Goal: Information Seeking & Learning: Learn about a topic

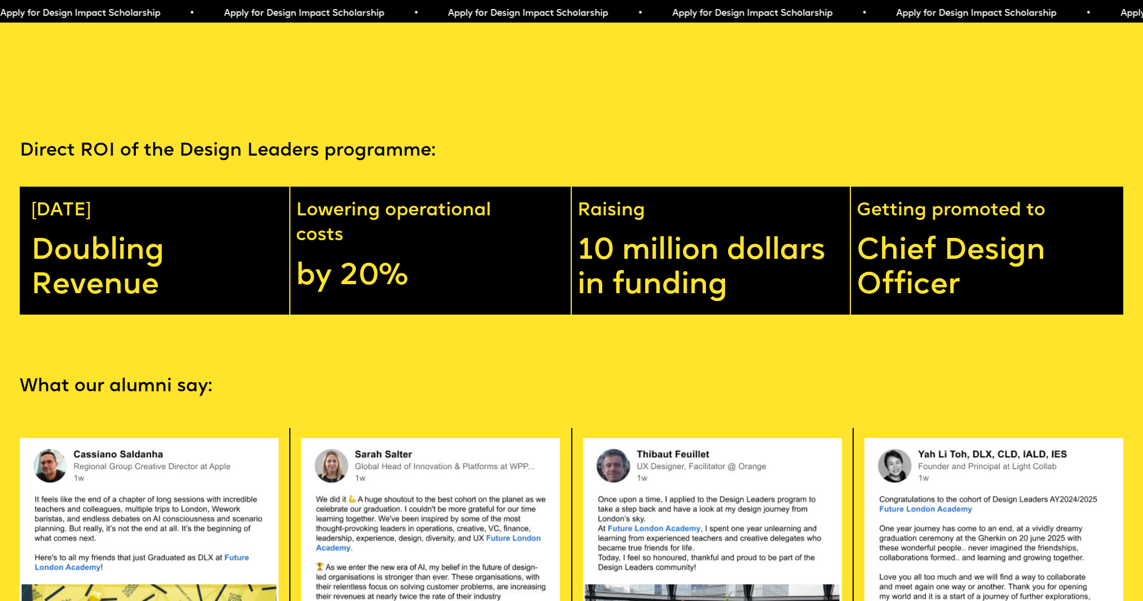
scroll to position [3103, 0]
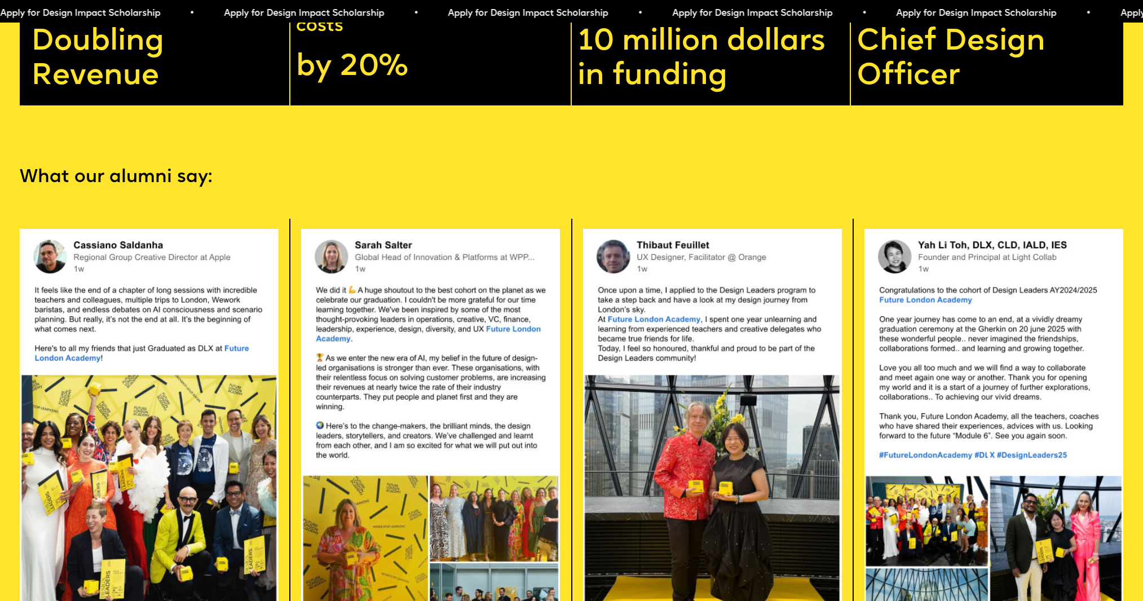
click at [469, 180] on p "What our alumni say:" at bounding box center [572, 177] width 1104 height 25
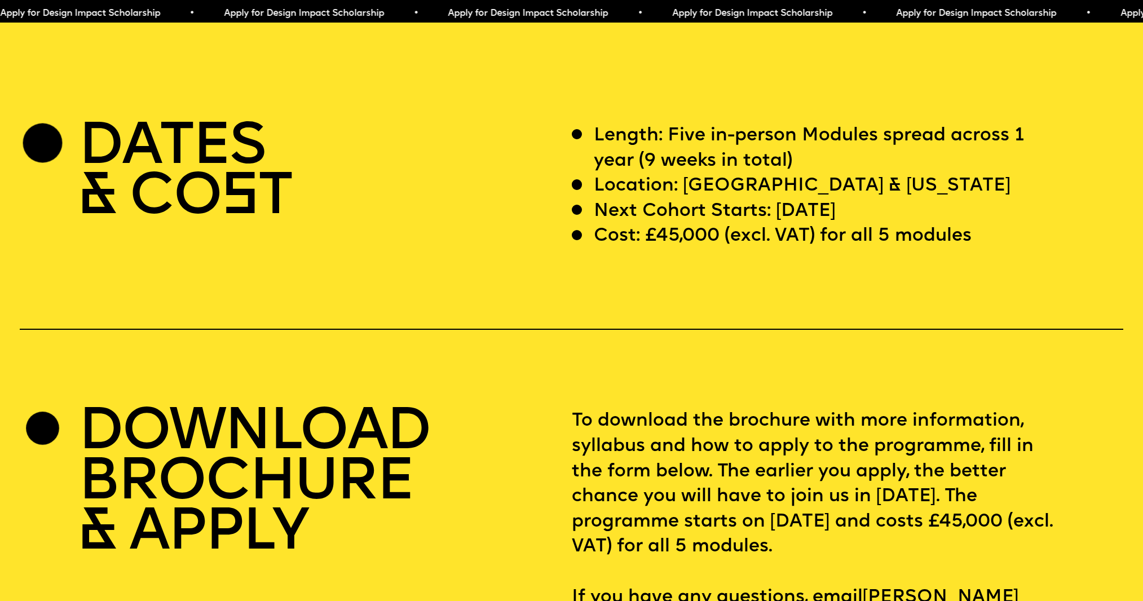
scroll to position [4680, 0]
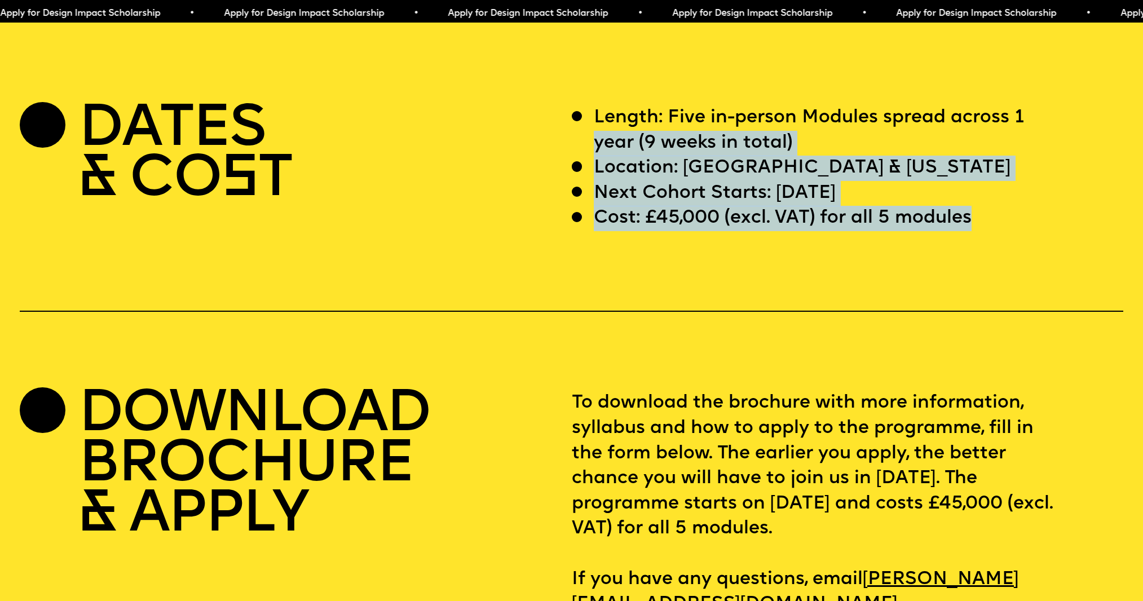
drag, startPoint x: 974, startPoint y: 226, endPoint x: 597, endPoint y: 141, distance: 386.3
click at [597, 141] on div "Length: Five in-person Modules spread across 1 year (9 weeks in total) Location…" at bounding box center [848, 168] width 552 height 126
click at [597, 144] on p "Length: Five in-person Modules spread across 1 year (9 weeks in total)" at bounding box center [824, 130] width 461 height 50
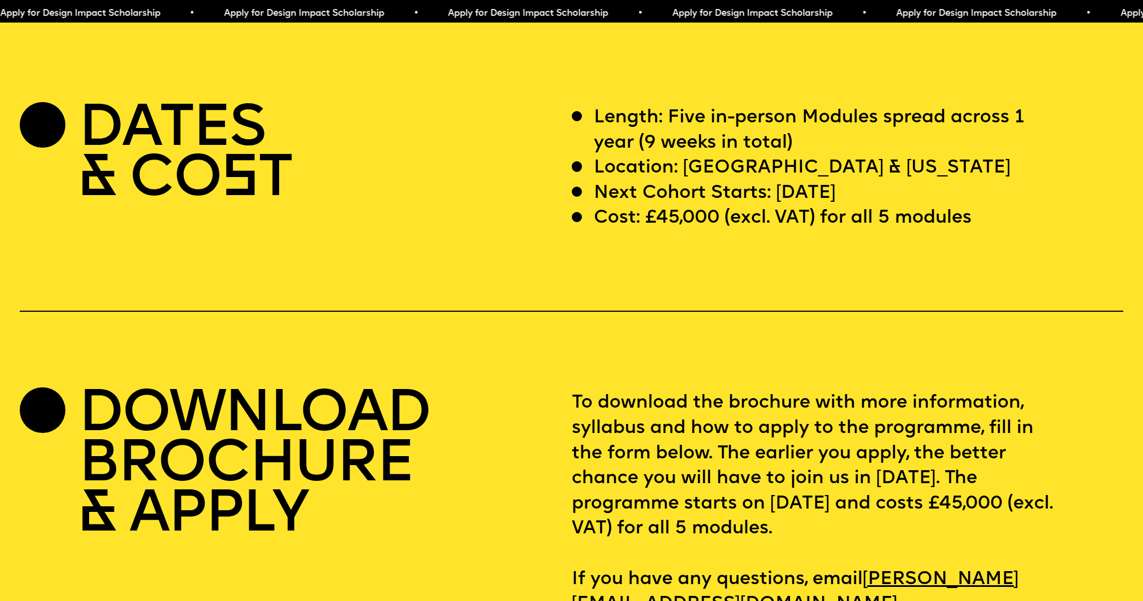
click at [599, 131] on p "Length: Five in-person Modules spread across 1 year (9 weeks in total)" at bounding box center [824, 130] width 461 height 50
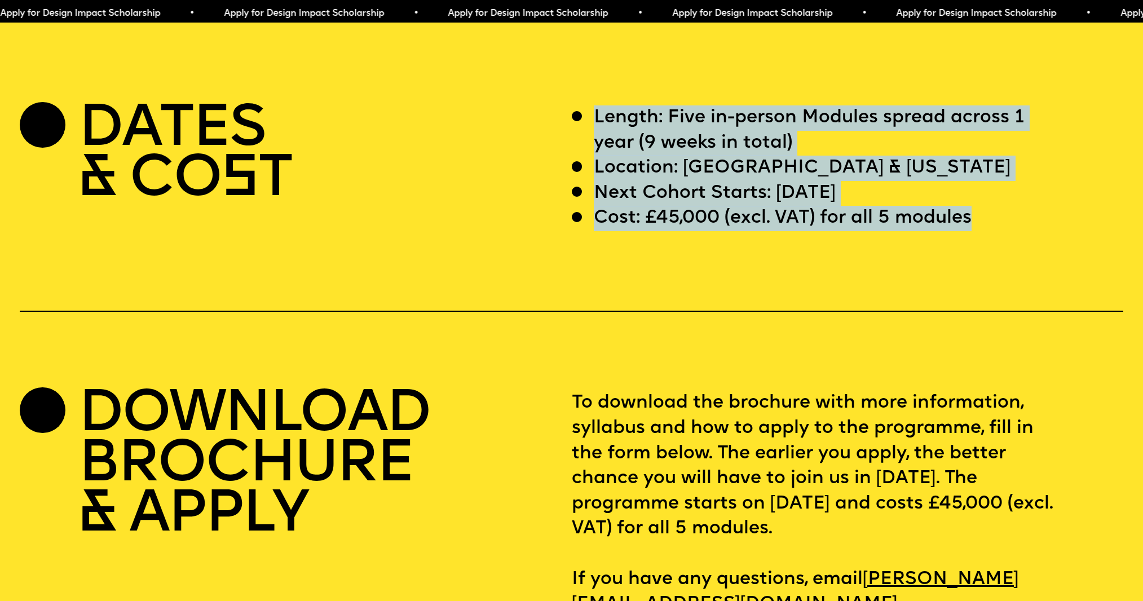
drag, startPoint x: 599, startPoint y: 129, endPoint x: 997, endPoint y: 259, distance: 418.5
click at [997, 259] on div "DATES & CO S T Length: Five in-person Modules spread across 1 year (9 weeks in …" at bounding box center [571, 361] width 1143 height 512
click at [737, 202] on p "Next Cohort Starts: [DATE]" at bounding box center [715, 193] width 242 height 25
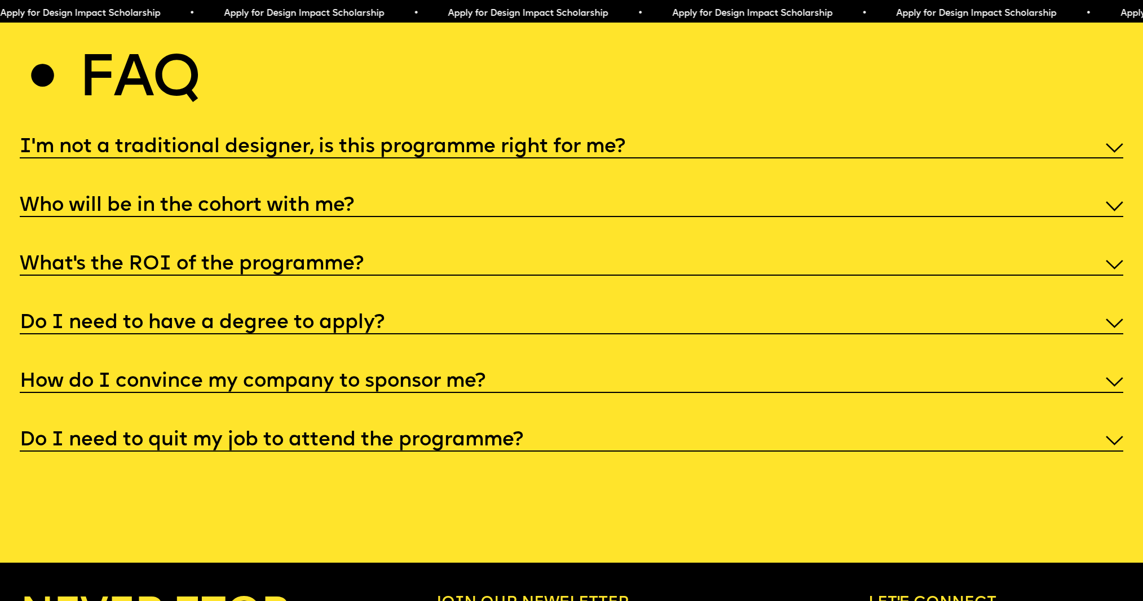
scroll to position [5977, 0]
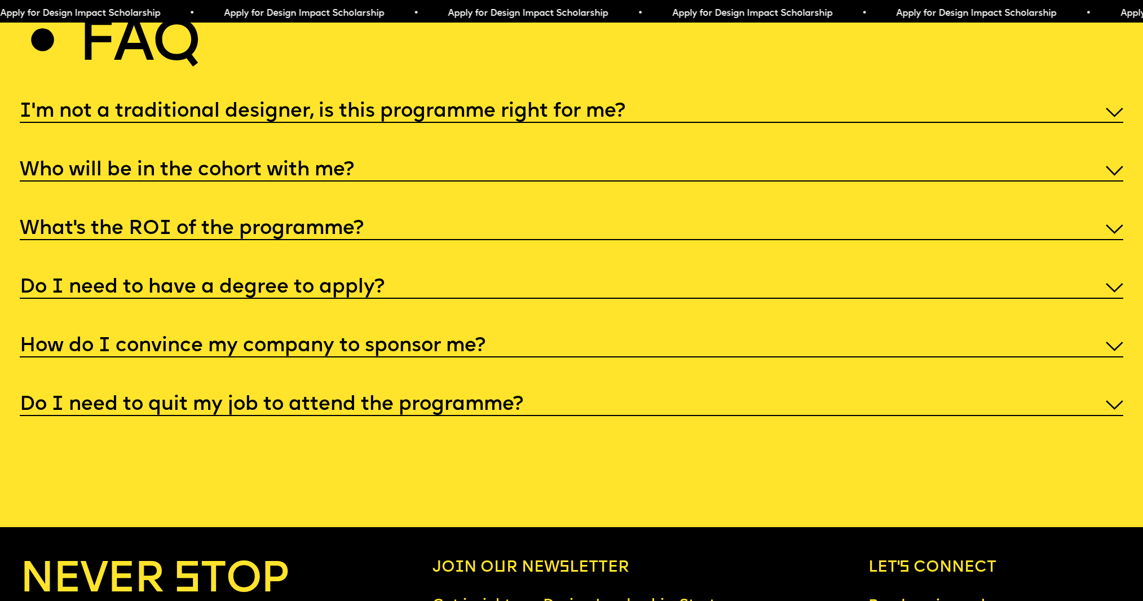
click at [366, 118] on h5 "I'm not a traditional designer, is this programme right for me?" at bounding box center [323, 112] width 606 height 11
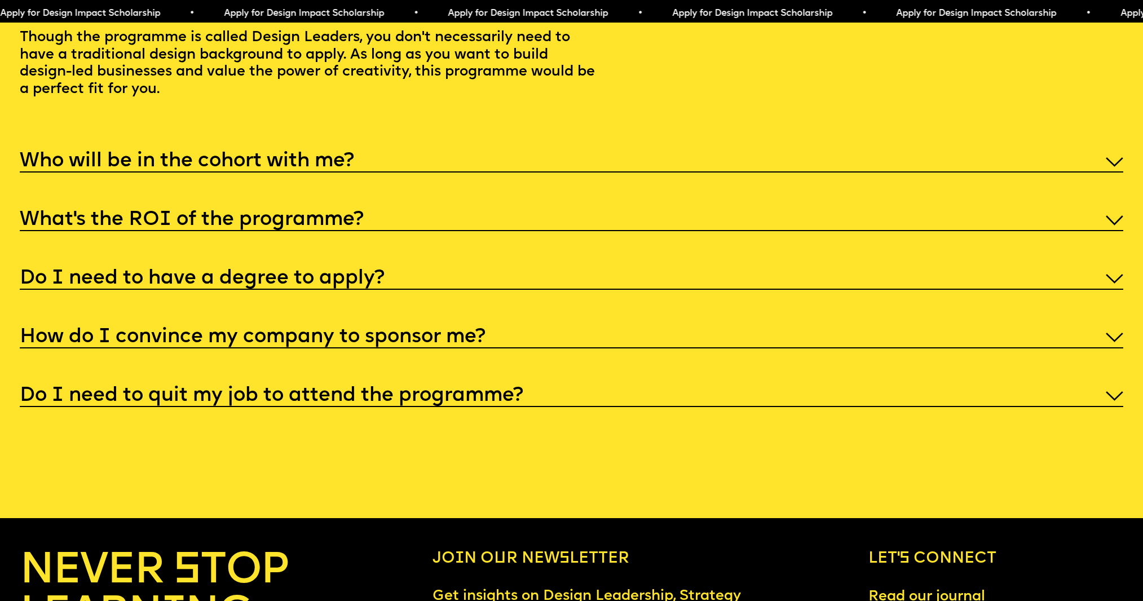
scroll to position [6090, 0]
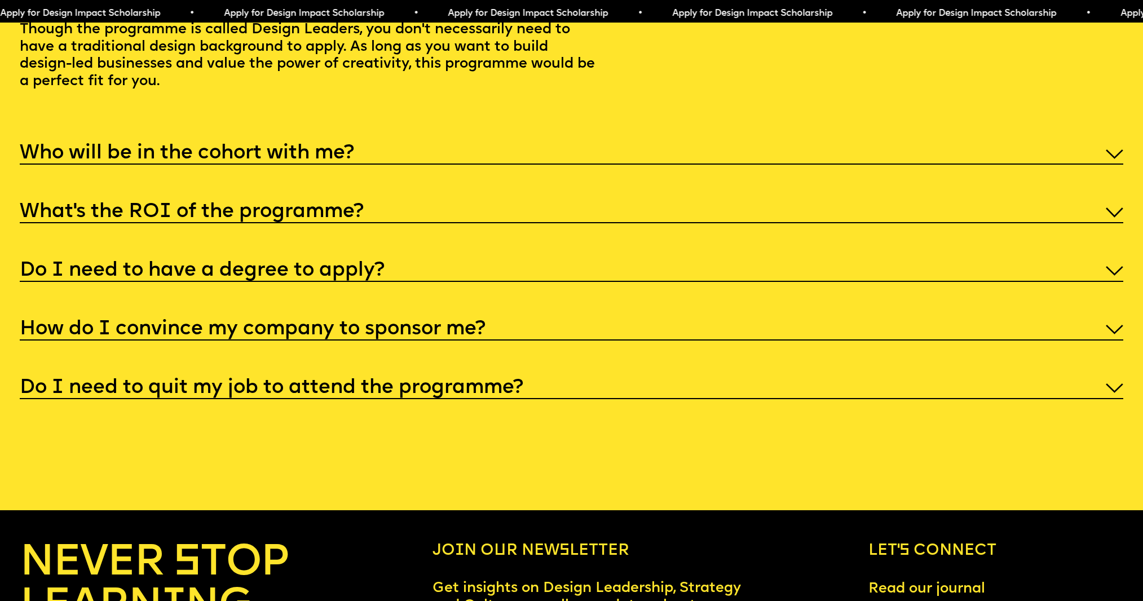
click at [302, 218] on h5 "What’s the ROI of the programme?" at bounding box center [192, 212] width 344 height 11
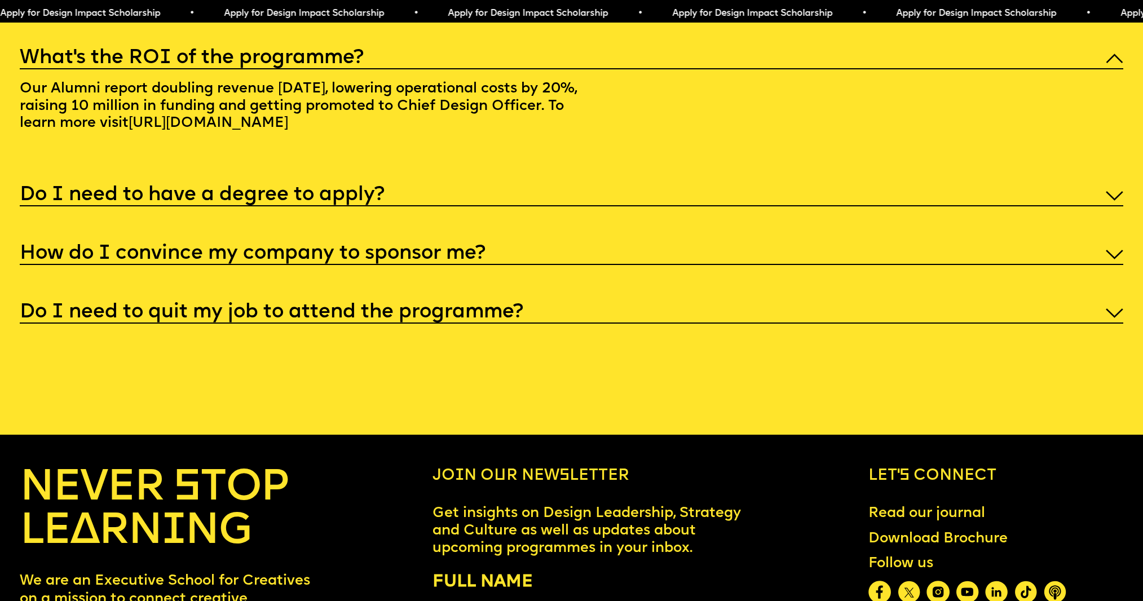
scroll to position [6203, 0]
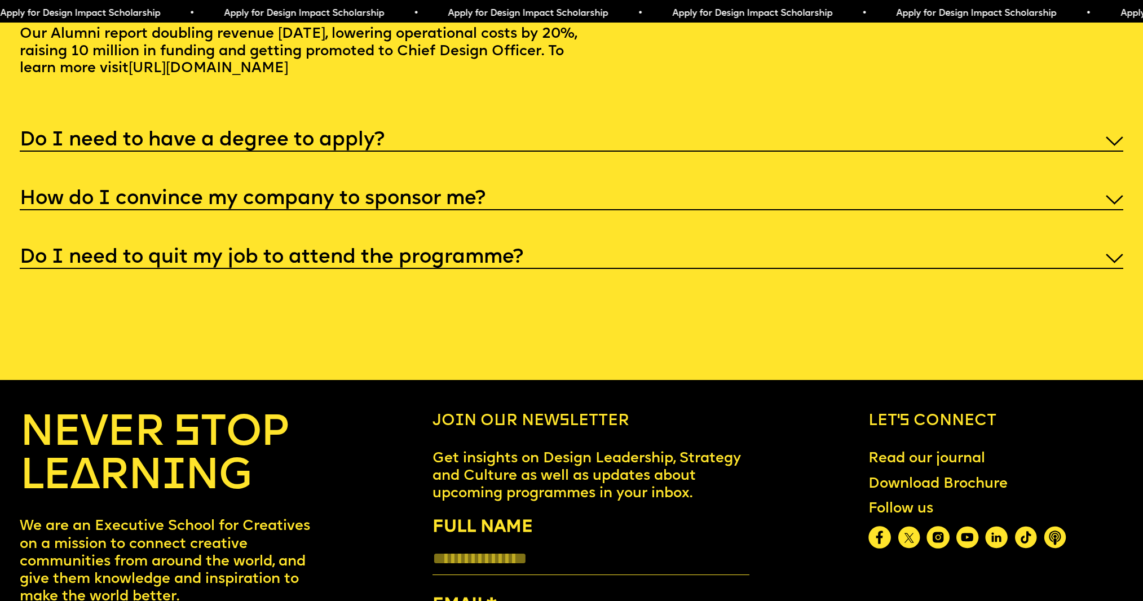
click at [338, 205] on h5 "How do I convince my company to sponsor me?" at bounding box center [253, 199] width 466 height 11
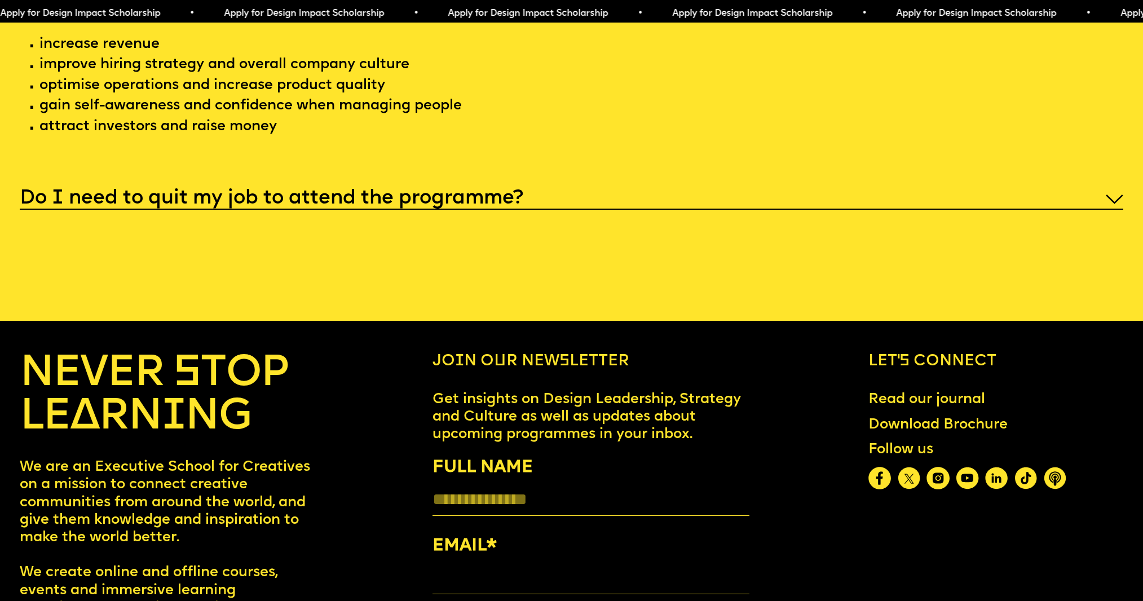
scroll to position [6429, 0]
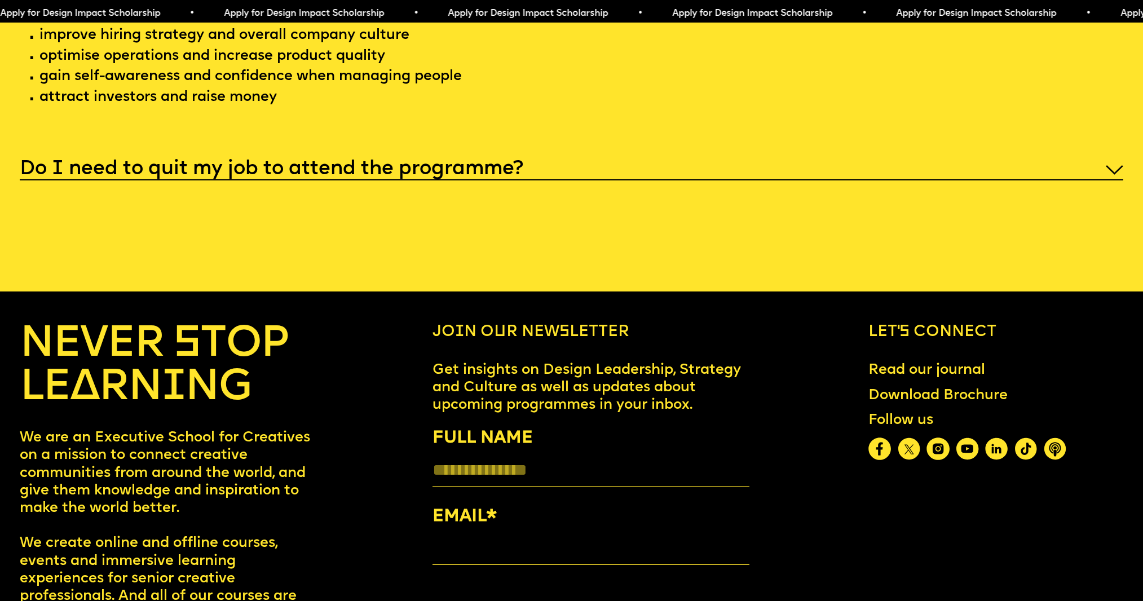
click at [378, 175] on h5 "Do I need to quit my job to attend the programme?" at bounding box center [272, 169] width 504 height 11
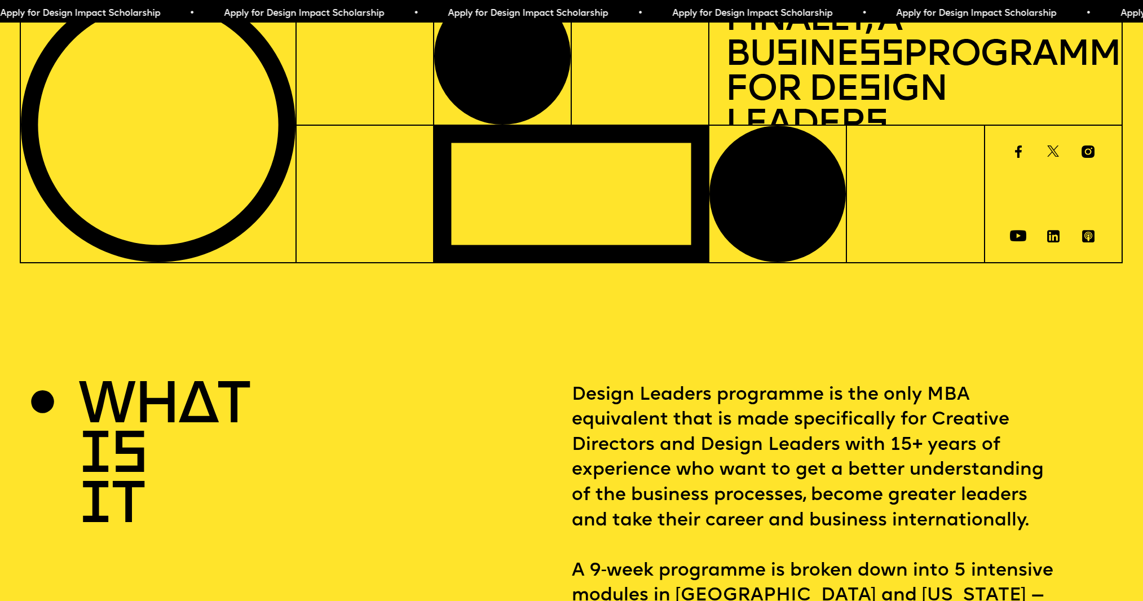
scroll to position [0, 0]
